Goal: Use online tool/utility: Utilize a website feature to perform a specific function

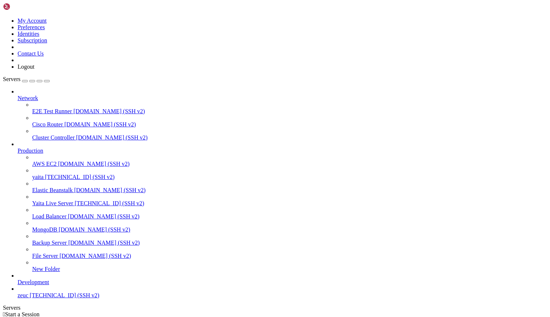
click at [43, 174] on span "yaita" at bounding box center [37, 177] width 11 height 6
click at [53, 174] on span "[TECHNICAL_ID] (SSH v2)" at bounding box center [79, 177] width 69 height 6
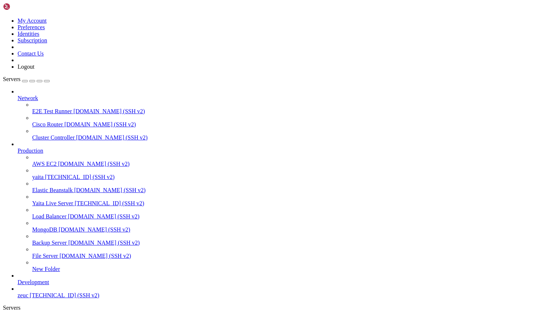
drag, startPoint x: 27, startPoint y: 485, endPoint x: 124, endPoint y: 482, distance: 97.3
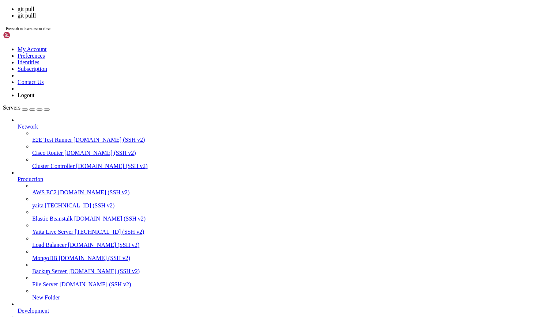
scroll to position [124, 0]
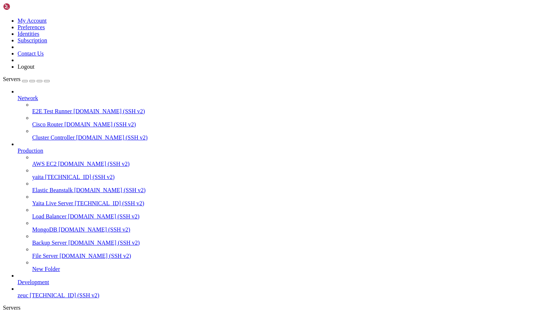
scroll to position [1696, 0]
drag, startPoint x: 144, startPoint y: 700, endPoint x: 179, endPoint y: 714, distance: 38.2
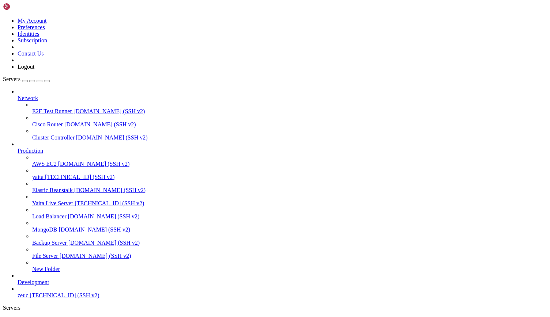
scroll to position [1709, 0]
drag, startPoint x: 143, startPoint y: 708, endPoint x: 156, endPoint y: 712, distance: 13.7
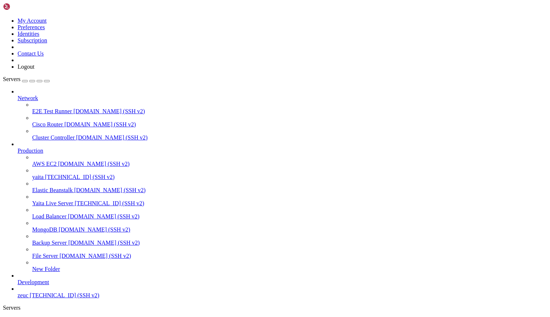
scroll to position [1920, 0]
drag, startPoint x: 153, startPoint y: 509, endPoint x: 456, endPoint y: 707, distance: 362.2
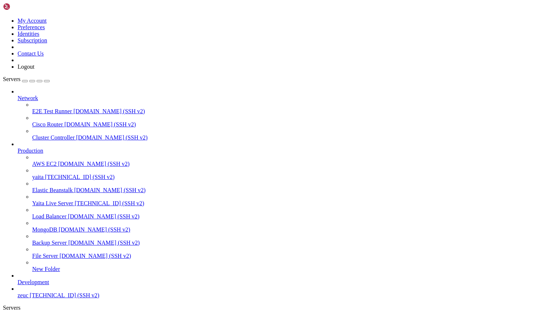
scroll to position [8550, 0]
drag, startPoint x: 194, startPoint y: 660, endPoint x: 140, endPoint y: 704, distance: 69.9
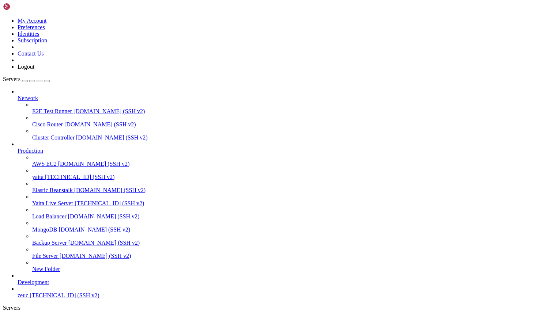
scroll to position [8898, 0]
drag, startPoint x: 145, startPoint y: 453, endPoint x: 333, endPoint y: 720, distance: 326.3
drag, startPoint x: 235, startPoint y: 510, endPoint x: 211, endPoint y: 706, distance: 197.5
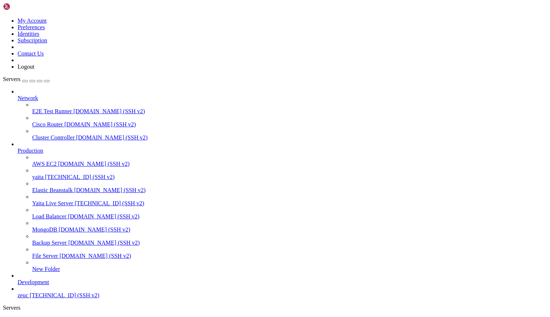
drag, startPoint x: 149, startPoint y: 566, endPoint x: 152, endPoint y: 712, distance: 146.2
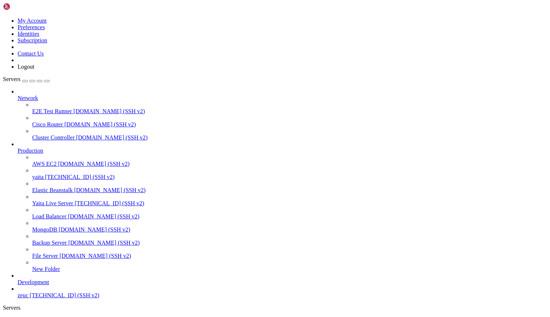
scroll to position [9072, 0]
